Goal: Task Accomplishment & Management: Manage account settings

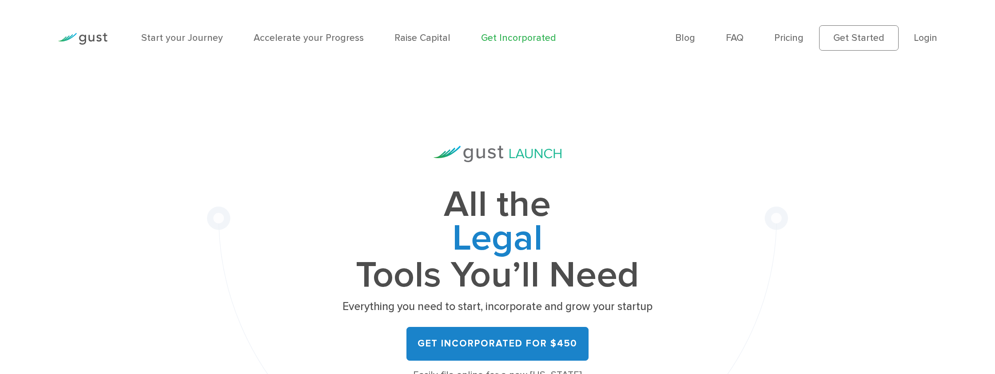
click at [909, 38] on ul "Blog FAQ Pricing Get Started Login Login" at bounding box center [806, 37] width 262 height 25
click at [924, 36] on link "Login" at bounding box center [926, 37] width 24 height 11
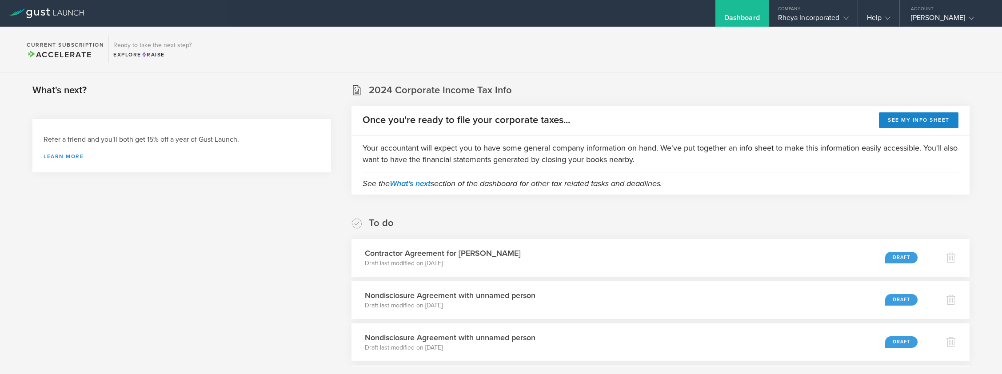
click at [789, 66] on section "Current Subscription Accelerate Ready to take the next step? Explore Raise" at bounding box center [501, 50] width 1002 height 46
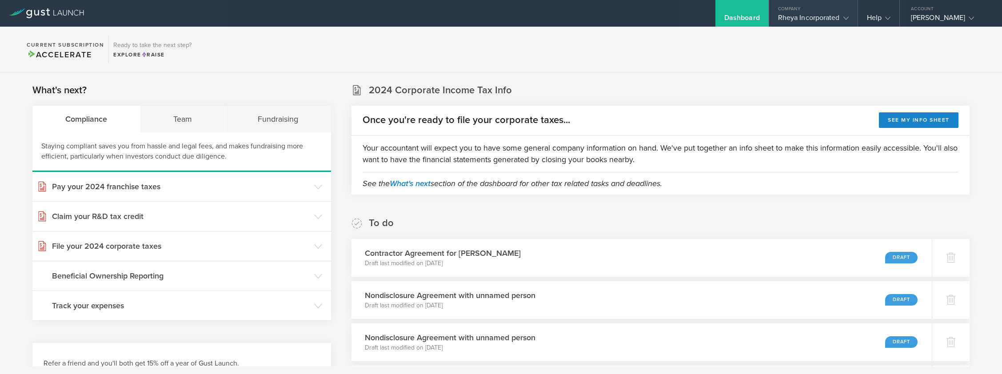
click at [799, 15] on div "Rheya Incorporated" at bounding box center [813, 19] width 71 height 13
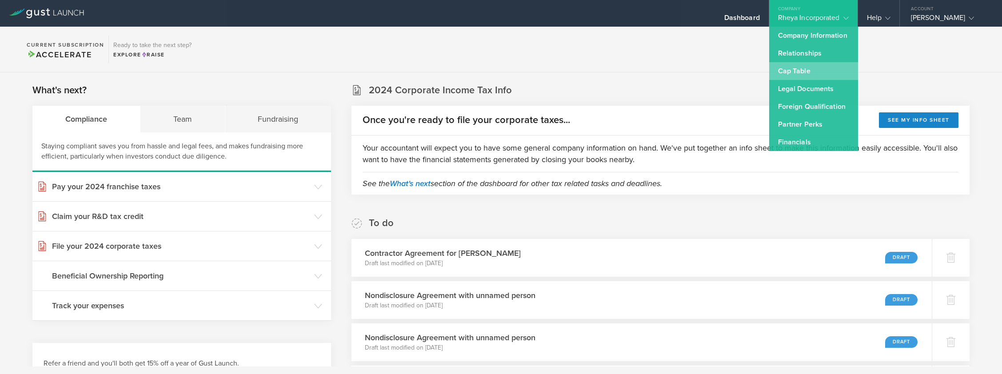
click at [780, 68] on link "Cap Table" at bounding box center [813, 71] width 89 height 18
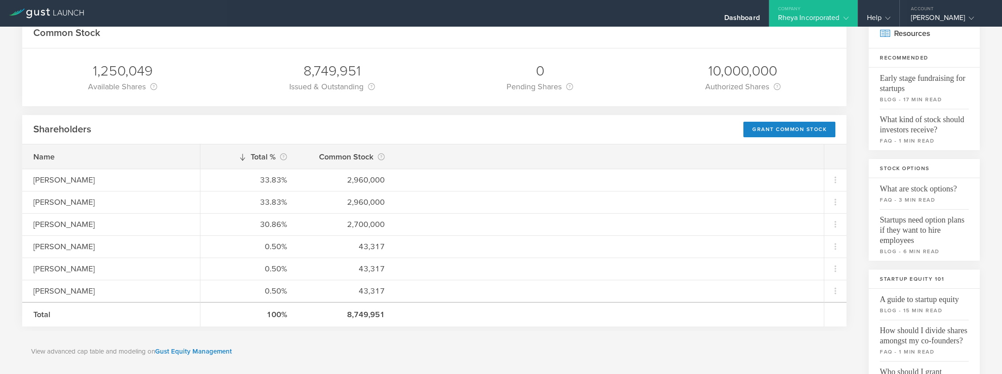
scroll to position [51, 0]
